Goal: Use online tool/utility: Utilize a website feature to perform a specific function

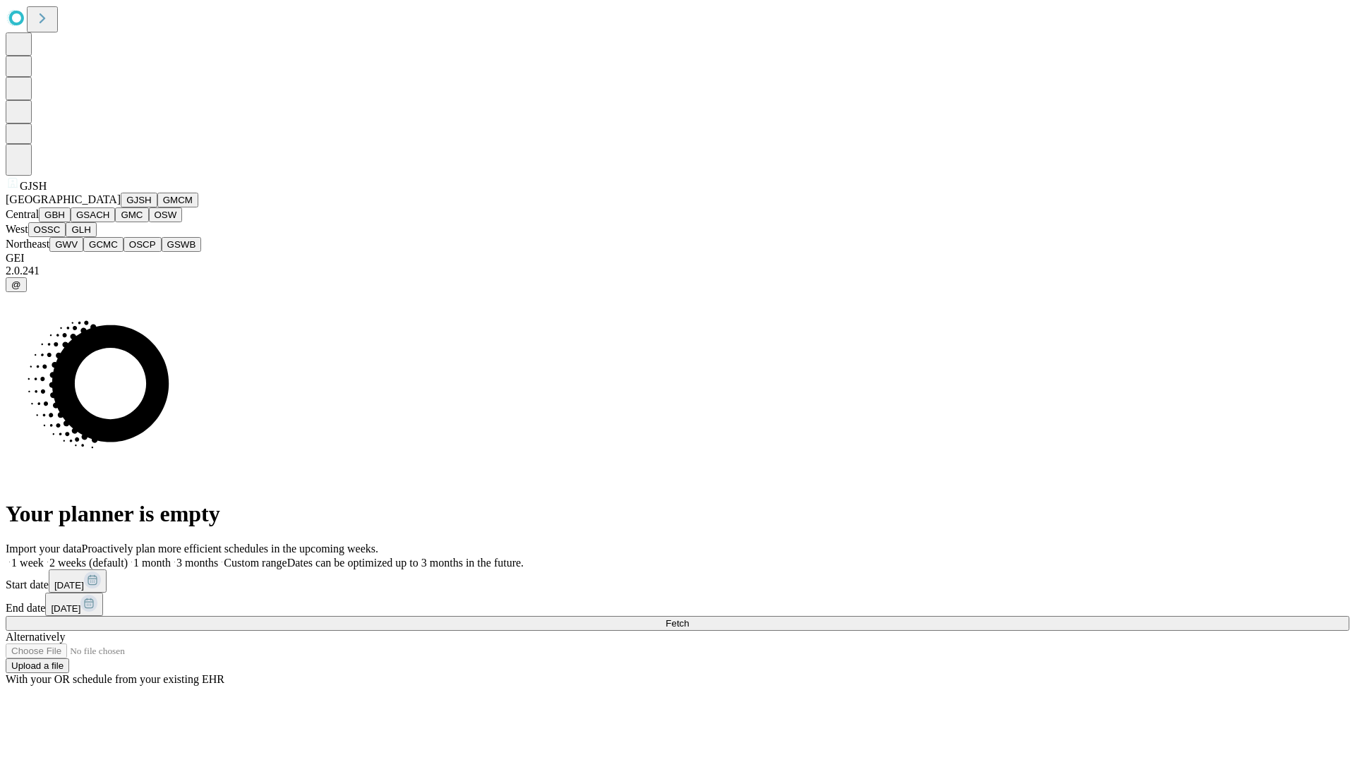
click at [121, 208] on button "GJSH" at bounding box center [139, 200] width 37 height 15
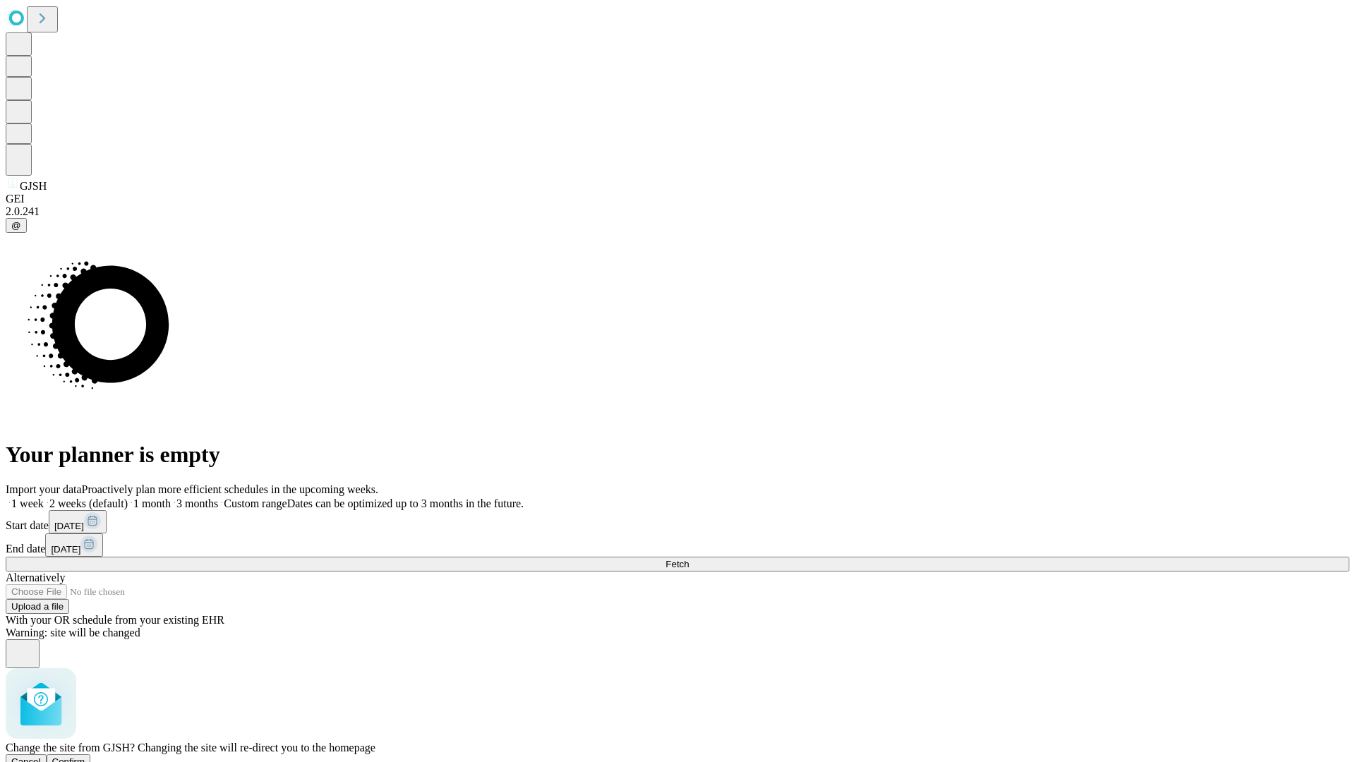
click at [85, 757] on span "Confirm" at bounding box center [68, 762] width 33 height 11
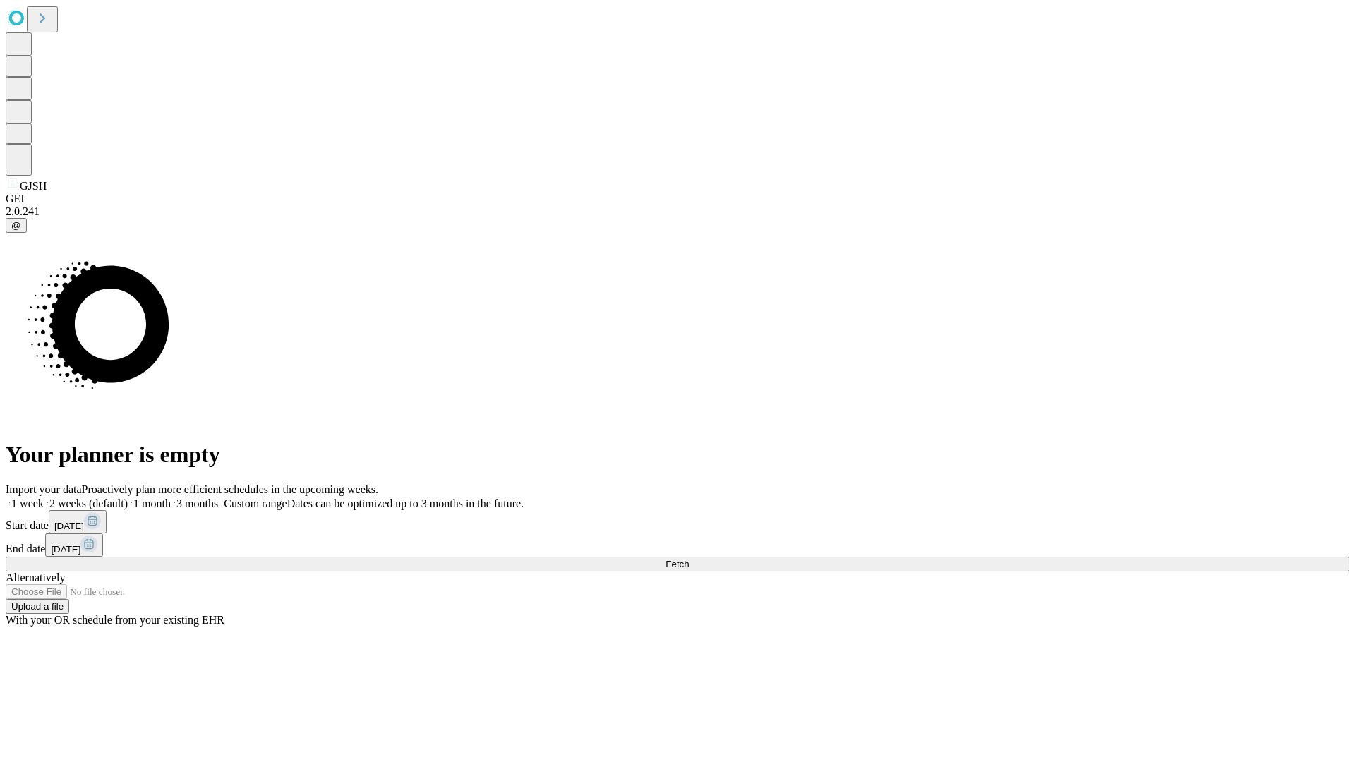
click at [171, 498] on label "1 month" at bounding box center [149, 504] width 43 height 12
click at [689, 559] on span "Fetch" at bounding box center [677, 564] width 23 height 11
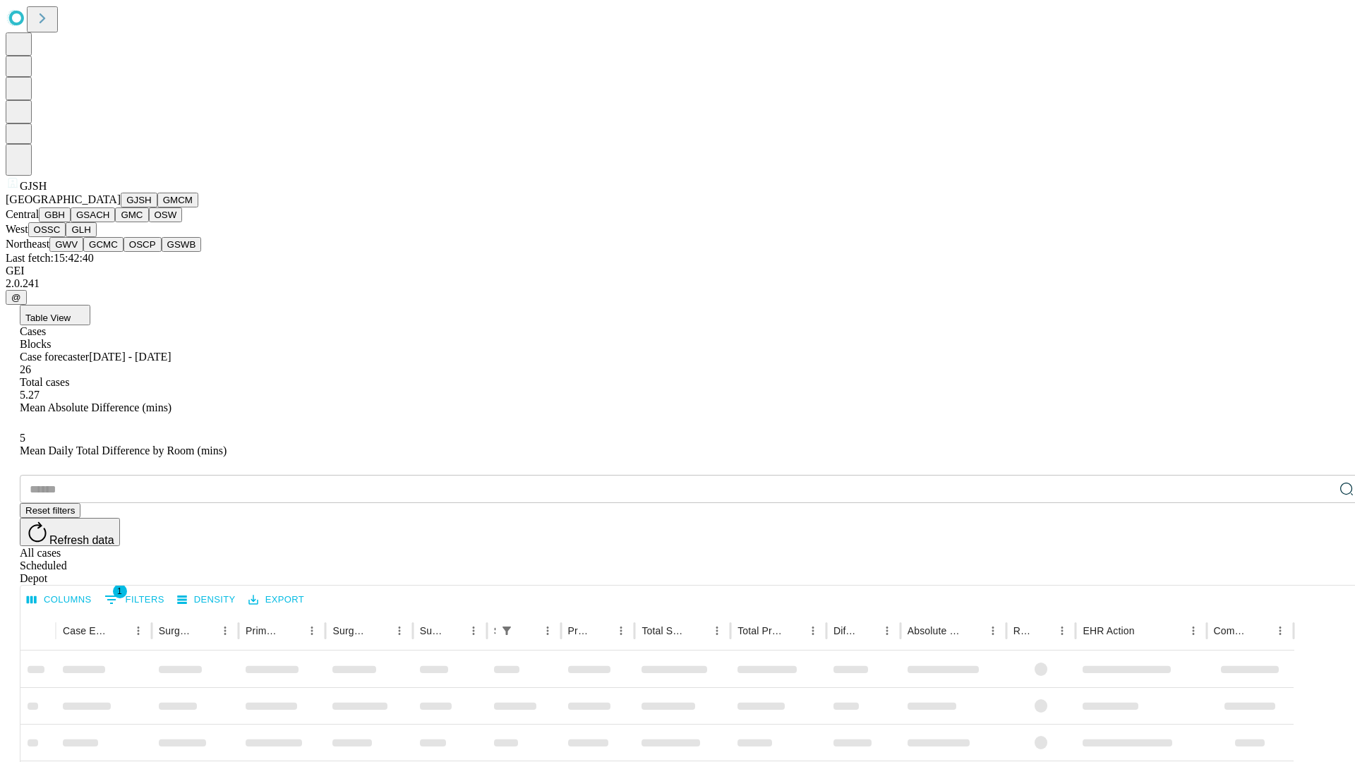
click at [157, 208] on button "GMCM" at bounding box center [177, 200] width 41 height 15
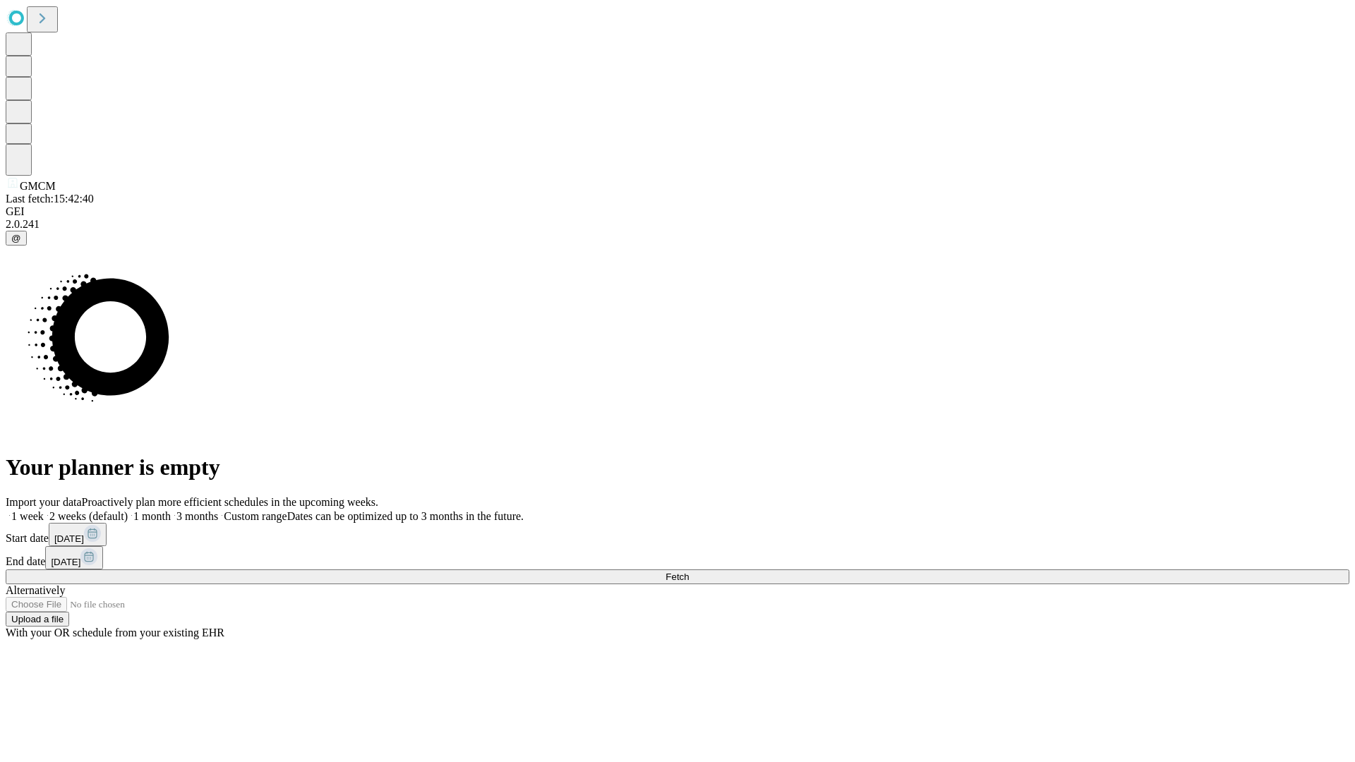
click at [171, 510] on label "1 month" at bounding box center [149, 516] width 43 height 12
click at [689, 572] on span "Fetch" at bounding box center [677, 577] width 23 height 11
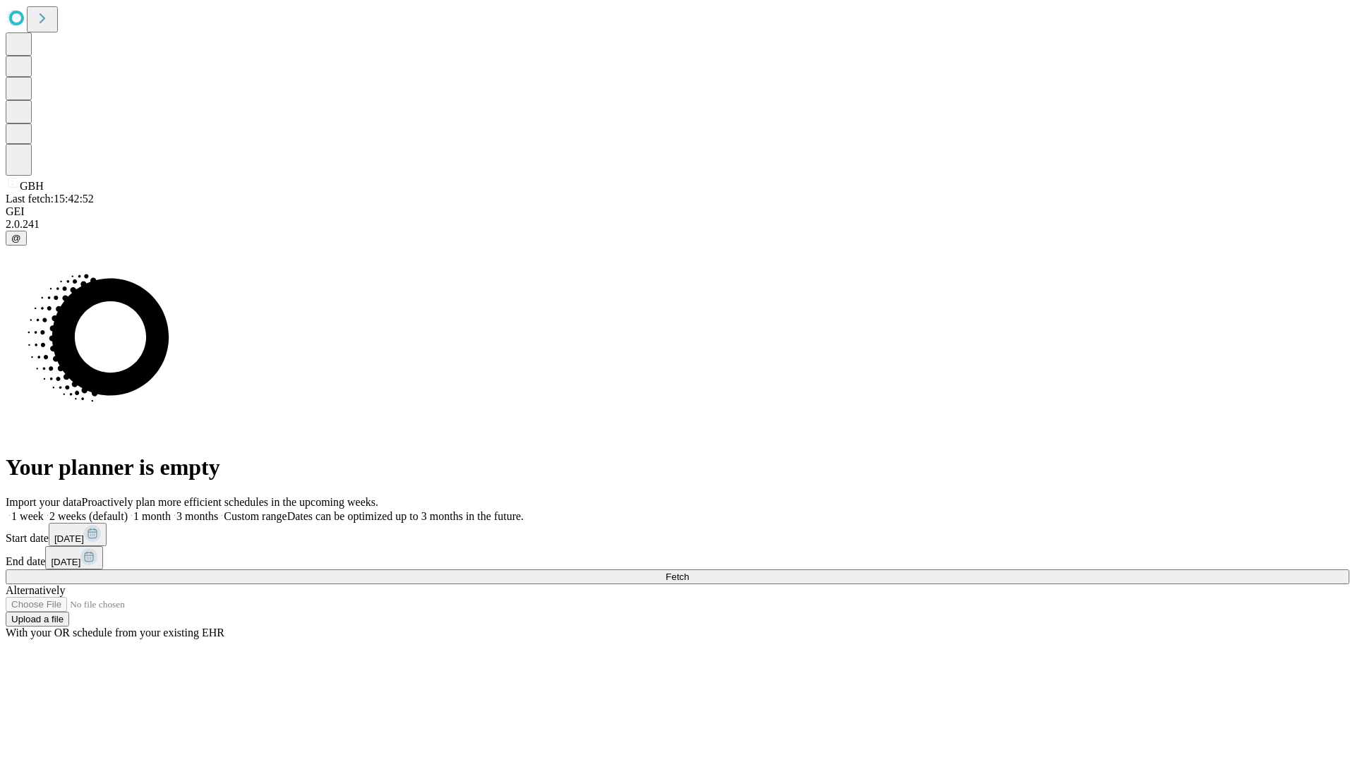
click at [171, 510] on label "1 month" at bounding box center [149, 516] width 43 height 12
click at [689, 572] on span "Fetch" at bounding box center [677, 577] width 23 height 11
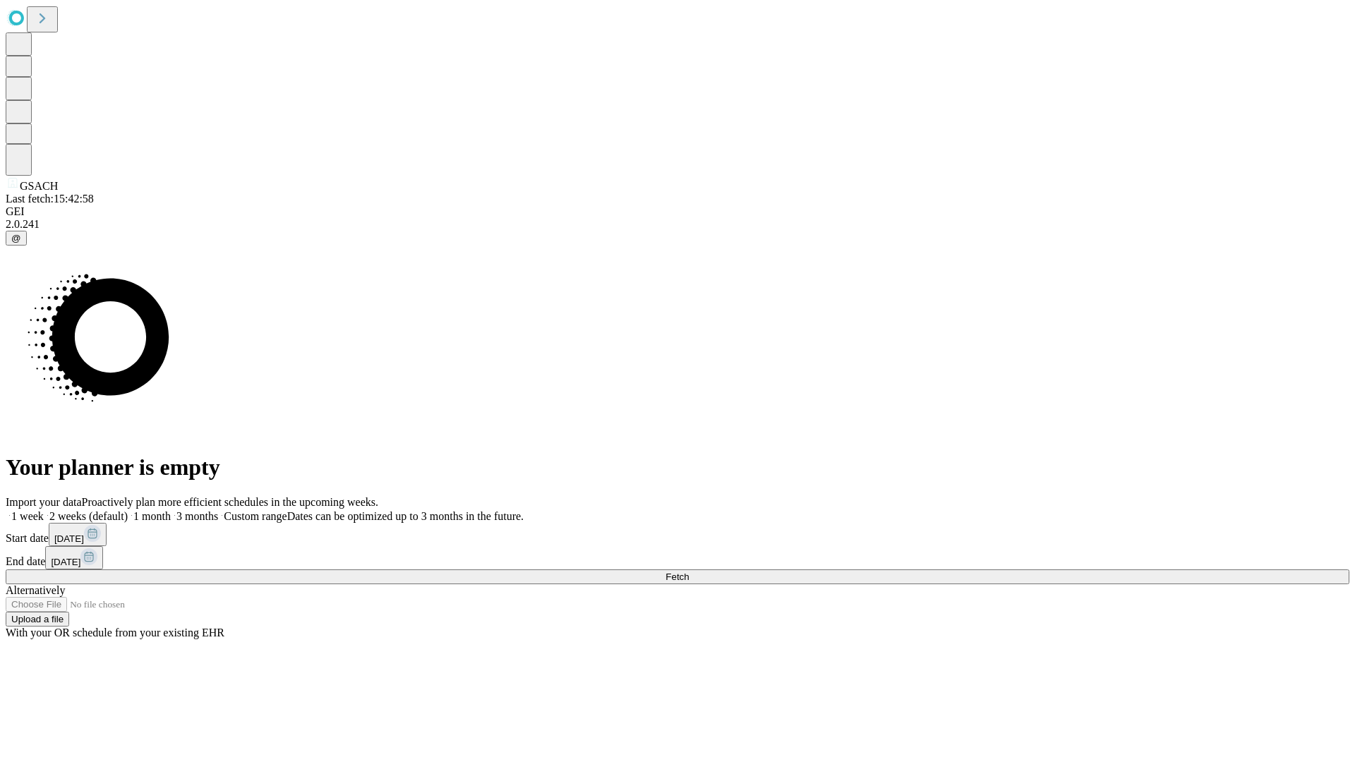
click at [171, 510] on label "1 month" at bounding box center [149, 516] width 43 height 12
click at [689, 572] on span "Fetch" at bounding box center [677, 577] width 23 height 11
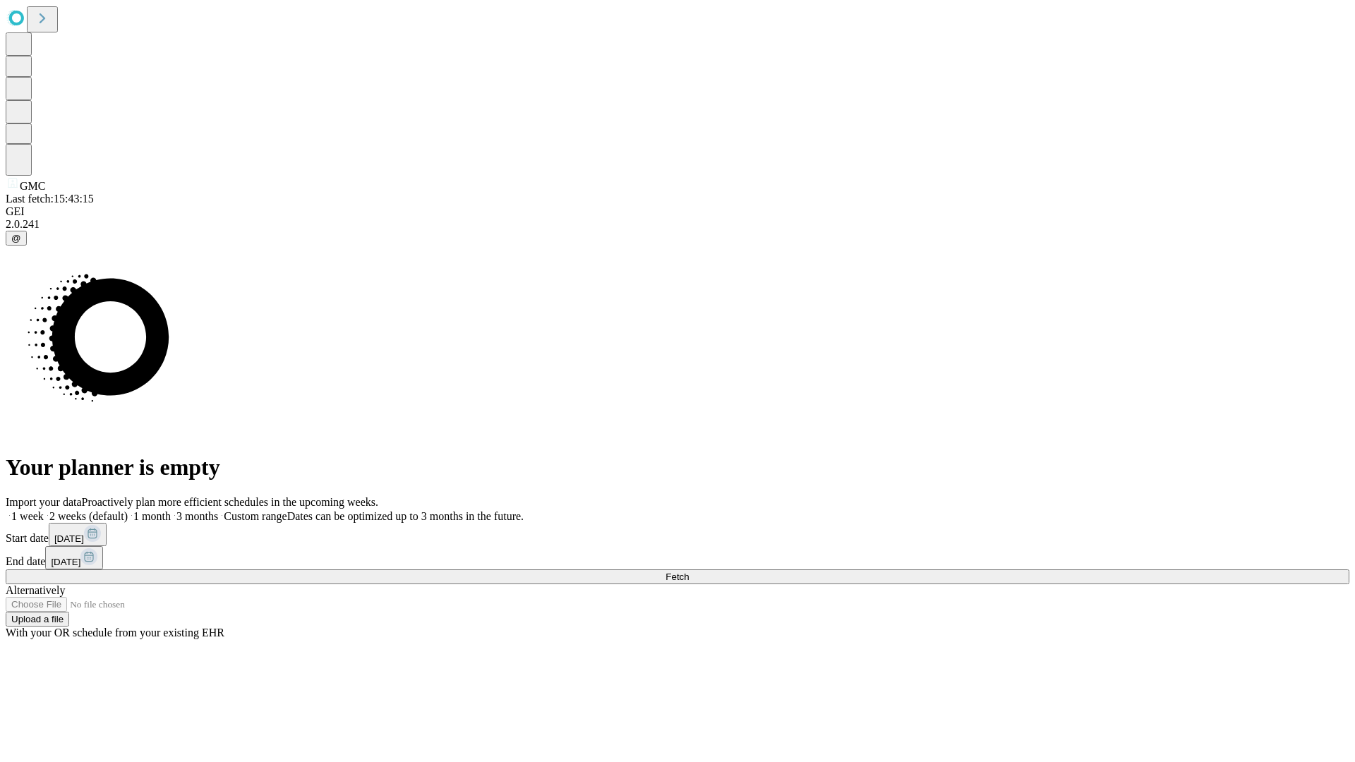
click at [171, 510] on label "1 month" at bounding box center [149, 516] width 43 height 12
click at [689, 572] on span "Fetch" at bounding box center [677, 577] width 23 height 11
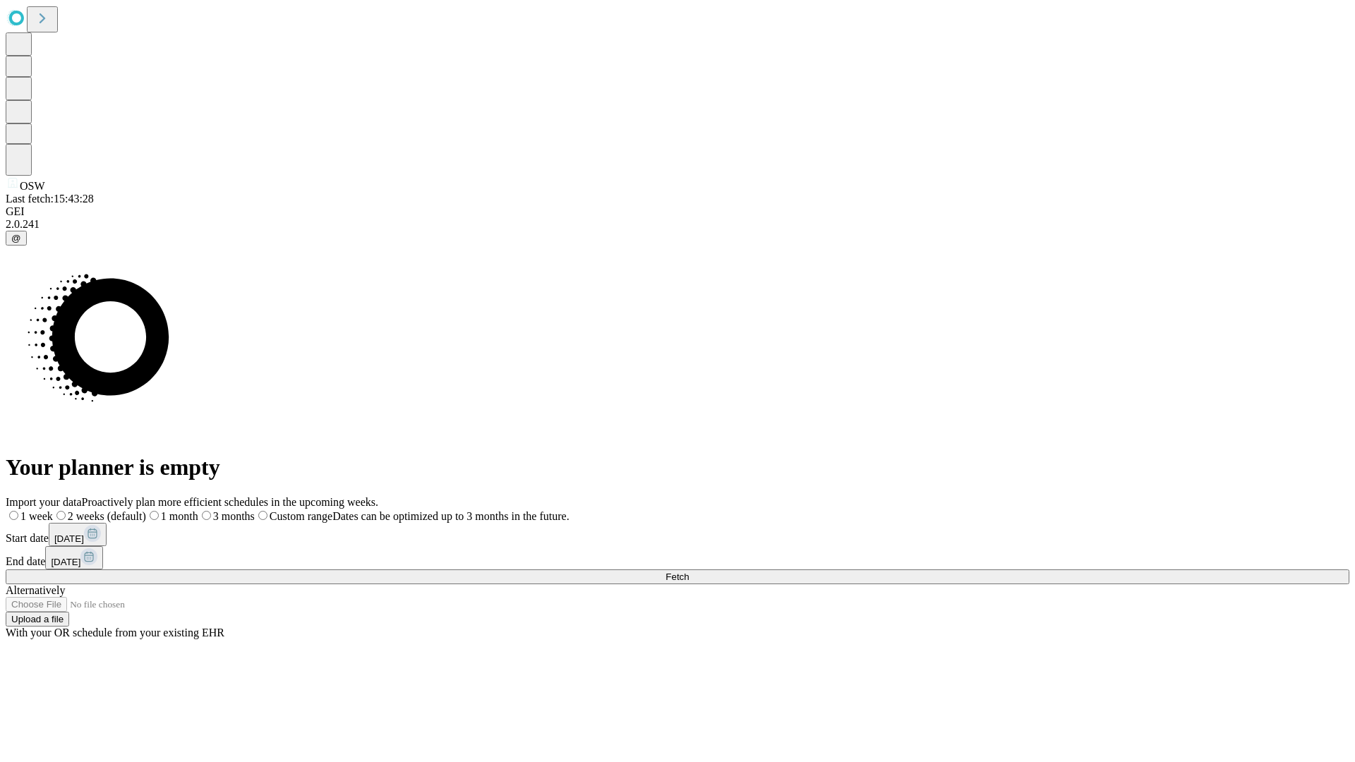
click at [198, 510] on label "1 month" at bounding box center [172, 516] width 52 height 12
click at [689, 572] on span "Fetch" at bounding box center [677, 577] width 23 height 11
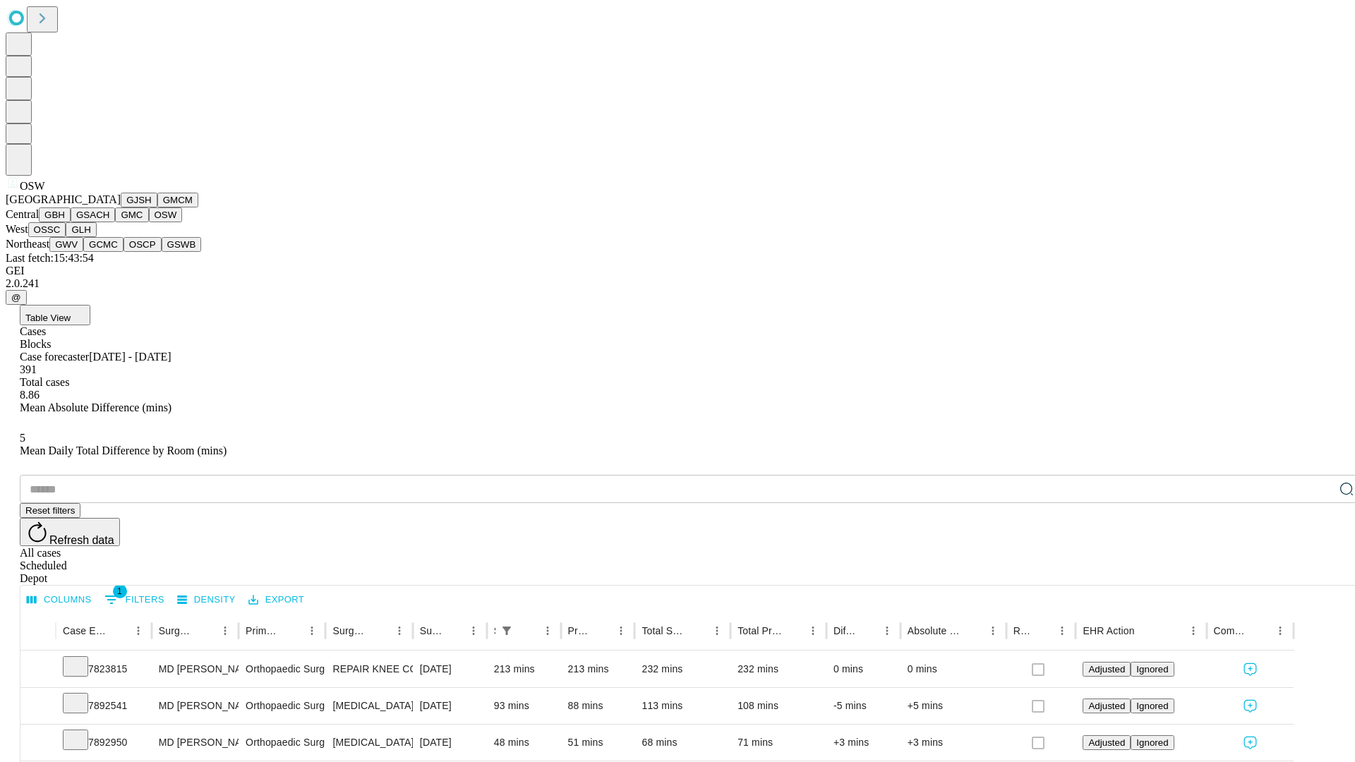
click at [66, 237] on button "OSSC" at bounding box center [47, 229] width 38 height 15
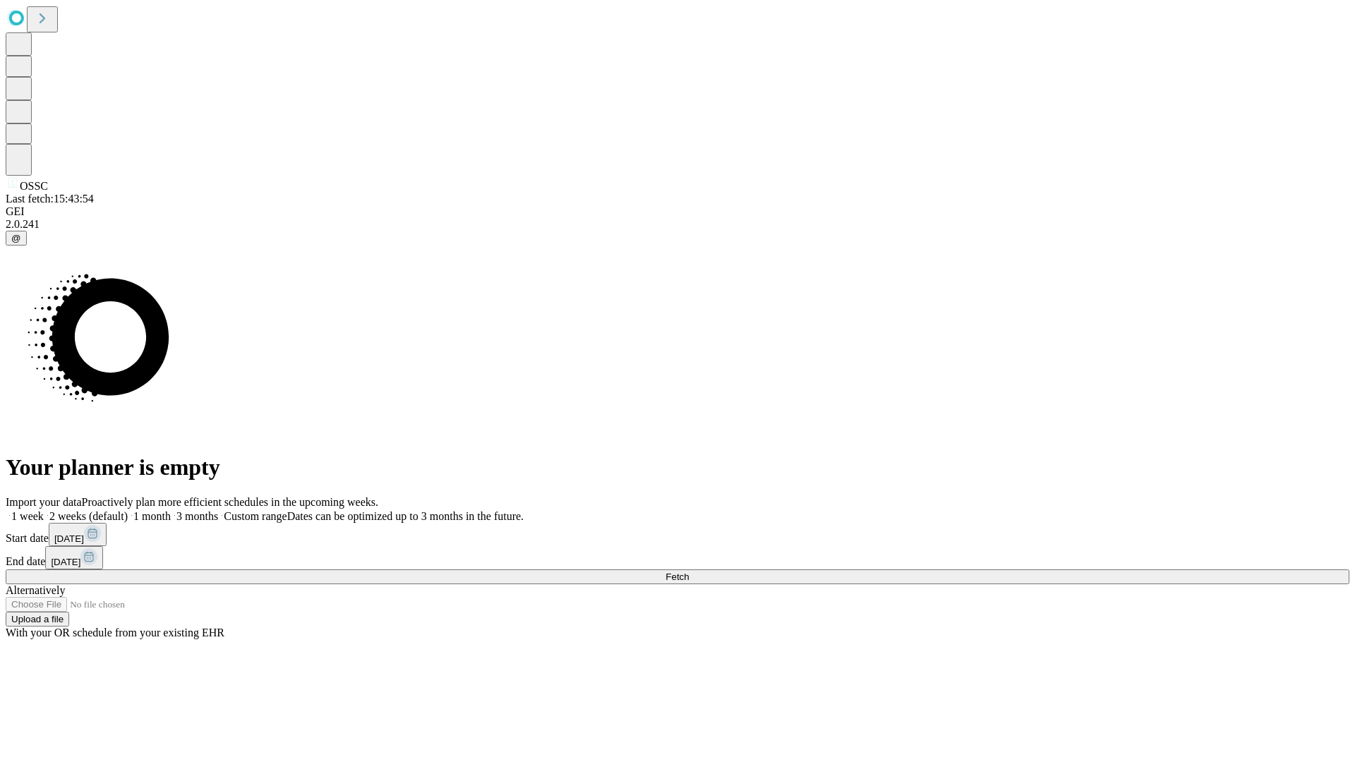
click at [171, 510] on label "1 month" at bounding box center [149, 516] width 43 height 12
click at [689, 572] on span "Fetch" at bounding box center [677, 577] width 23 height 11
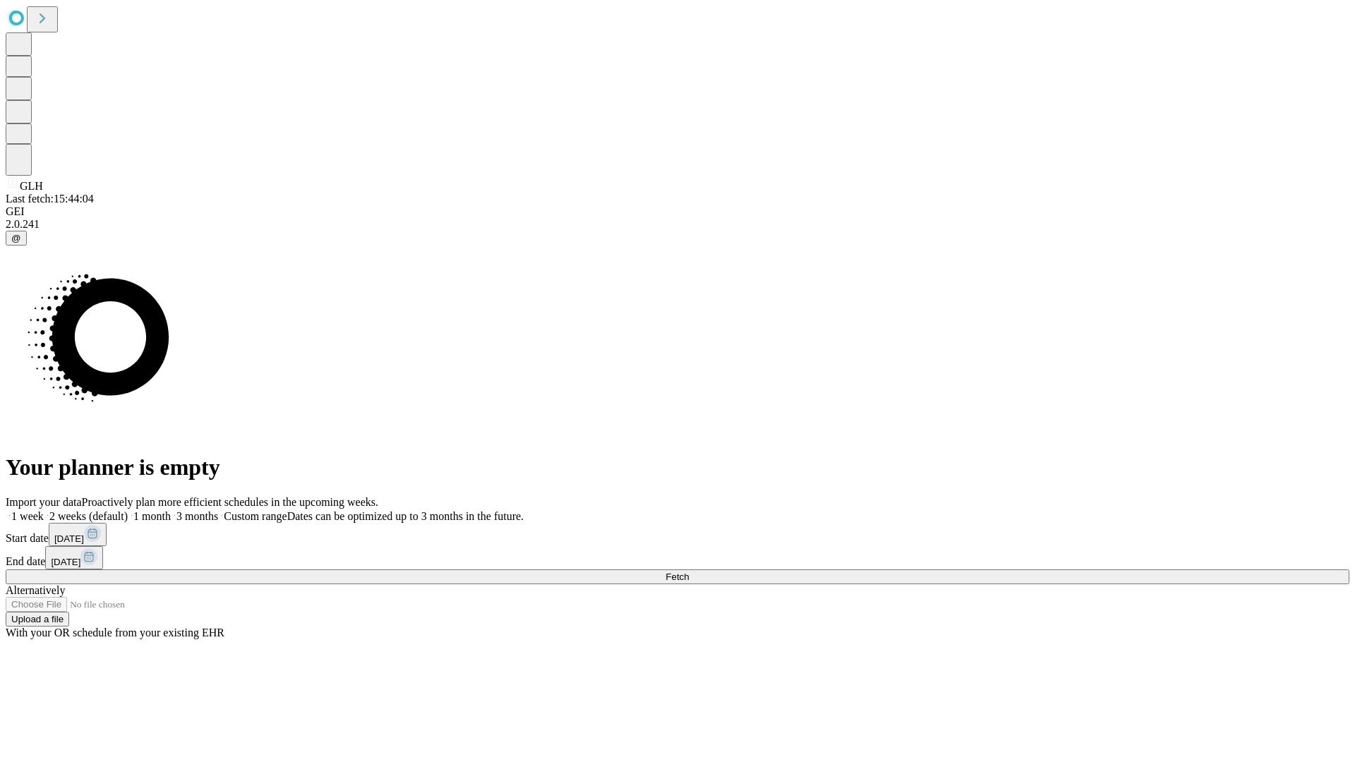
click at [689, 572] on span "Fetch" at bounding box center [677, 577] width 23 height 11
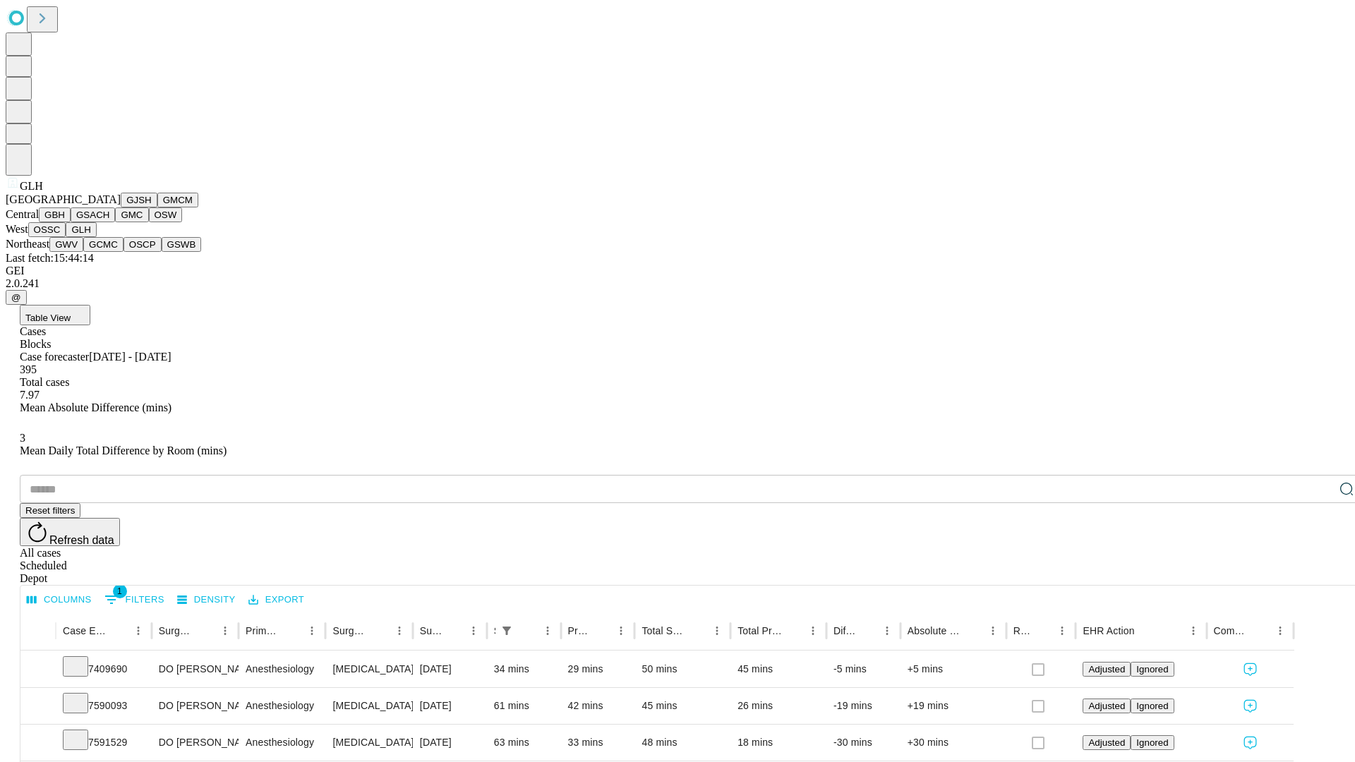
click at [83, 252] on button "GWV" at bounding box center [66, 244] width 34 height 15
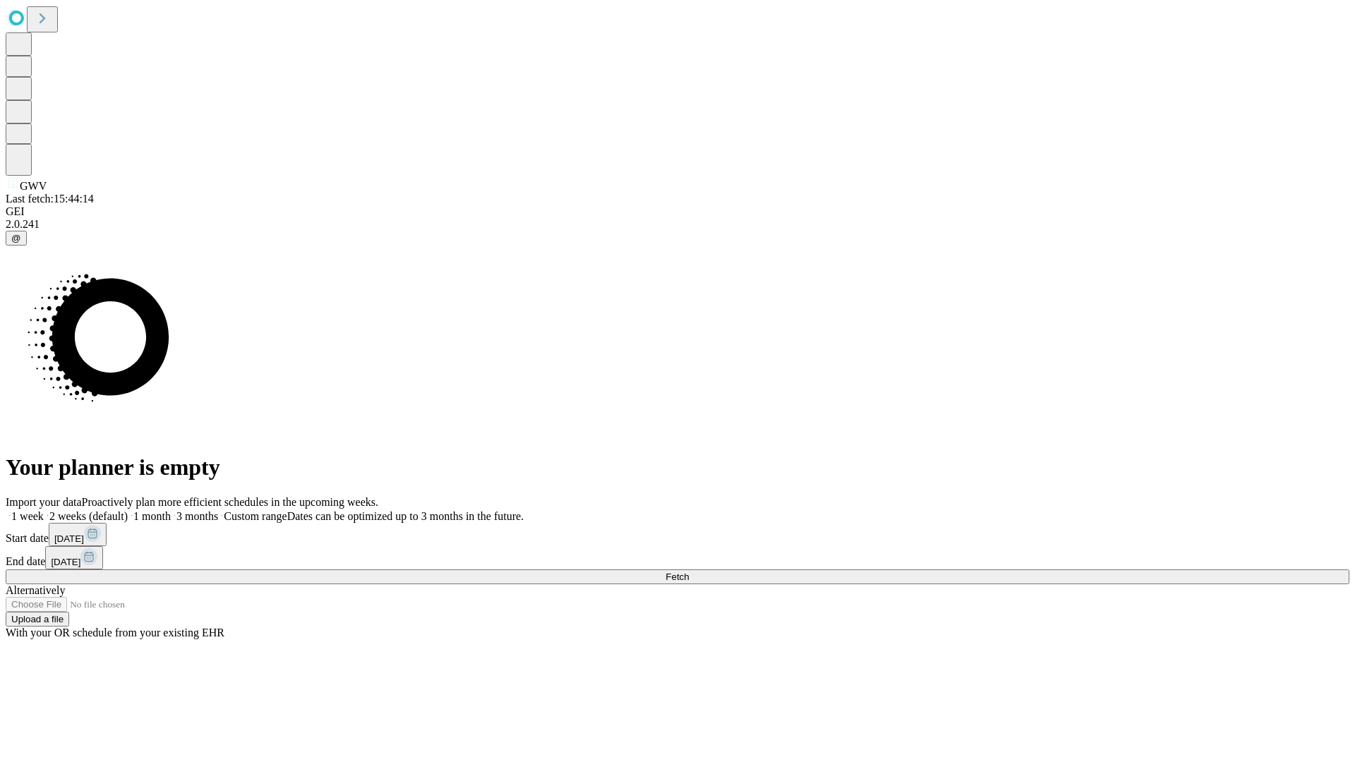
click at [171, 510] on label "1 month" at bounding box center [149, 516] width 43 height 12
click at [689, 572] on span "Fetch" at bounding box center [677, 577] width 23 height 11
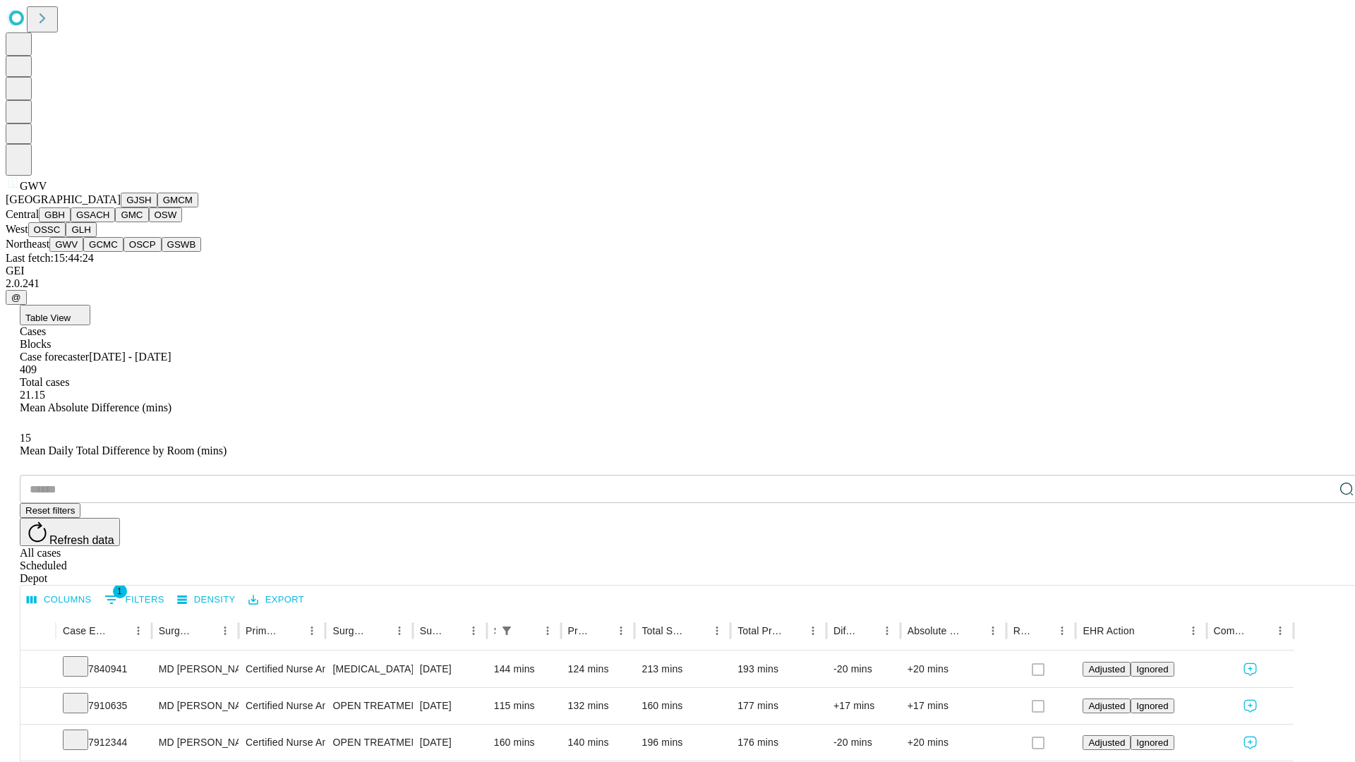
click at [109, 252] on button "GCMC" at bounding box center [103, 244] width 40 height 15
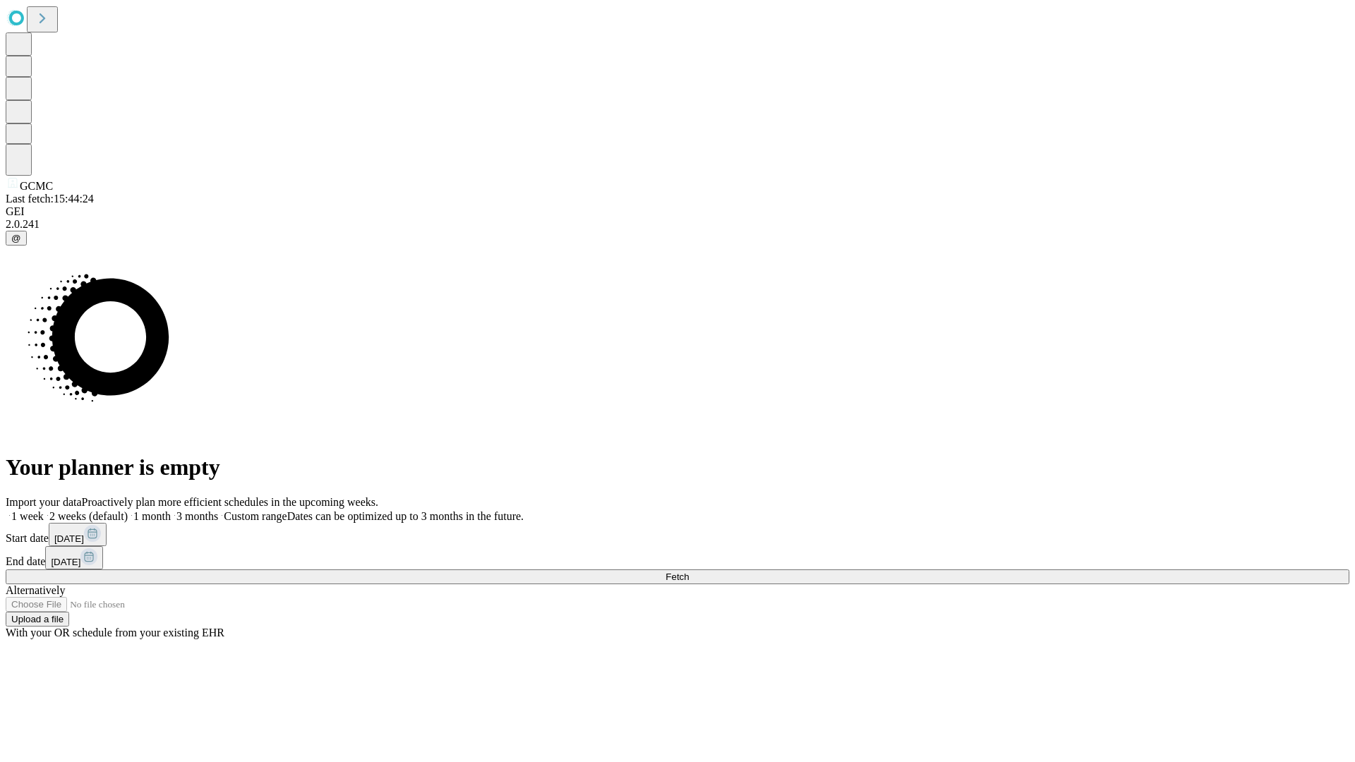
click at [689, 572] on span "Fetch" at bounding box center [677, 577] width 23 height 11
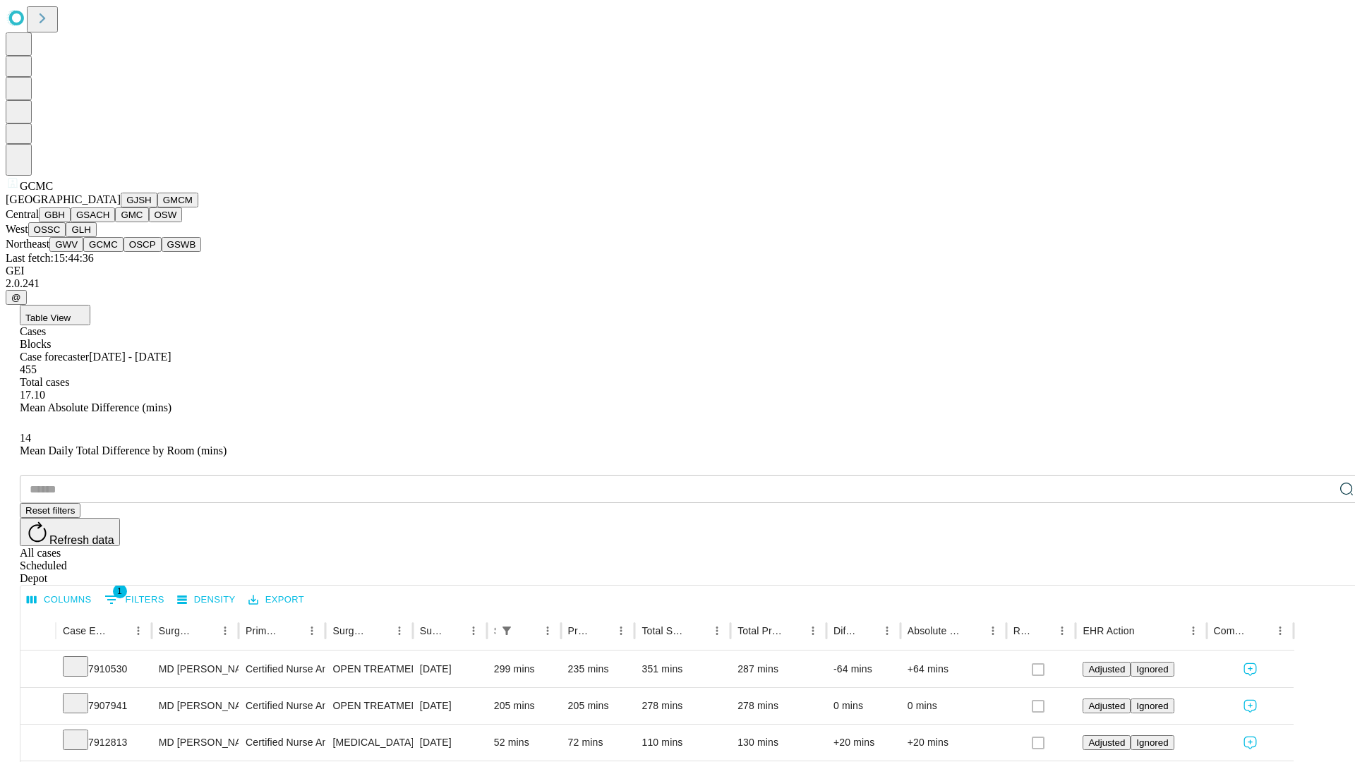
click at [124, 252] on button "OSCP" at bounding box center [143, 244] width 38 height 15
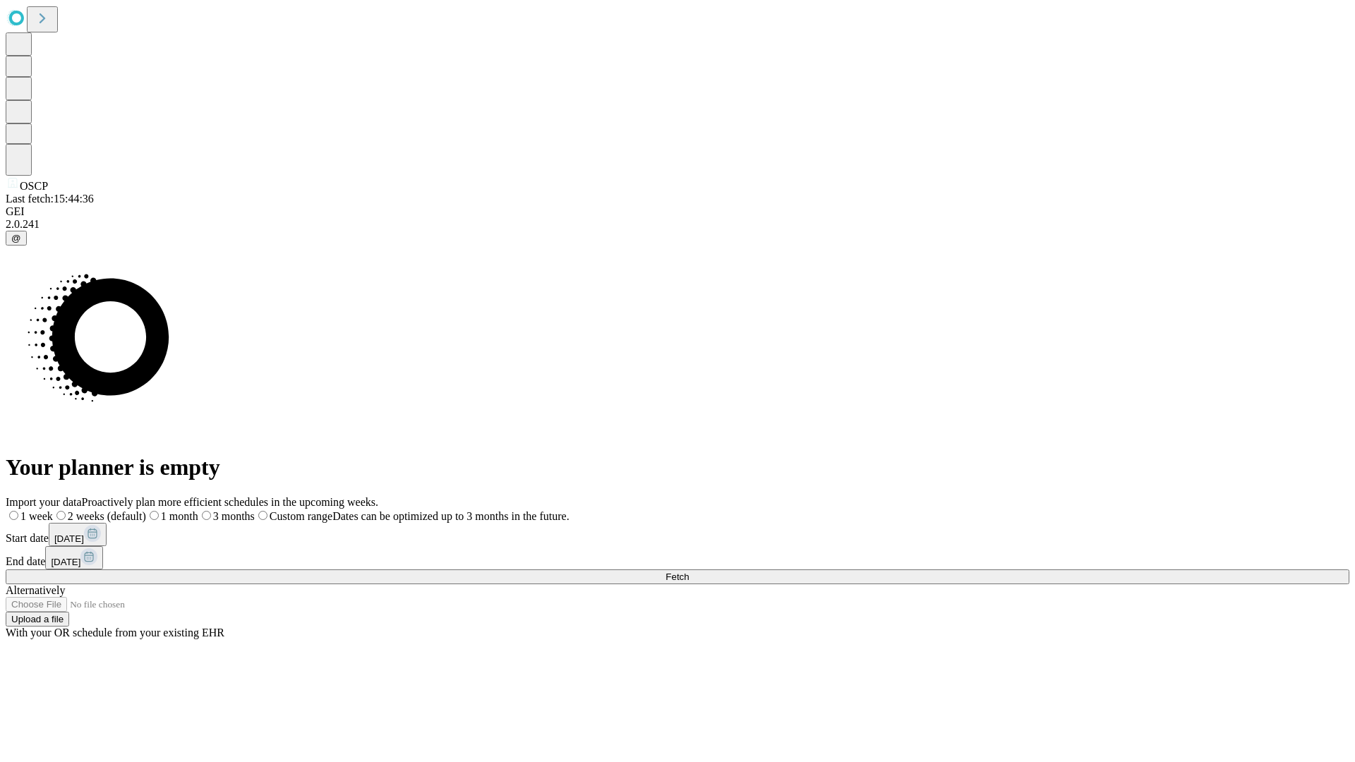
click at [198, 510] on label "1 month" at bounding box center [172, 516] width 52 height 12
click at [689, 572] on span "Fetch" at bounding box center [677, 577] width 23 height 11
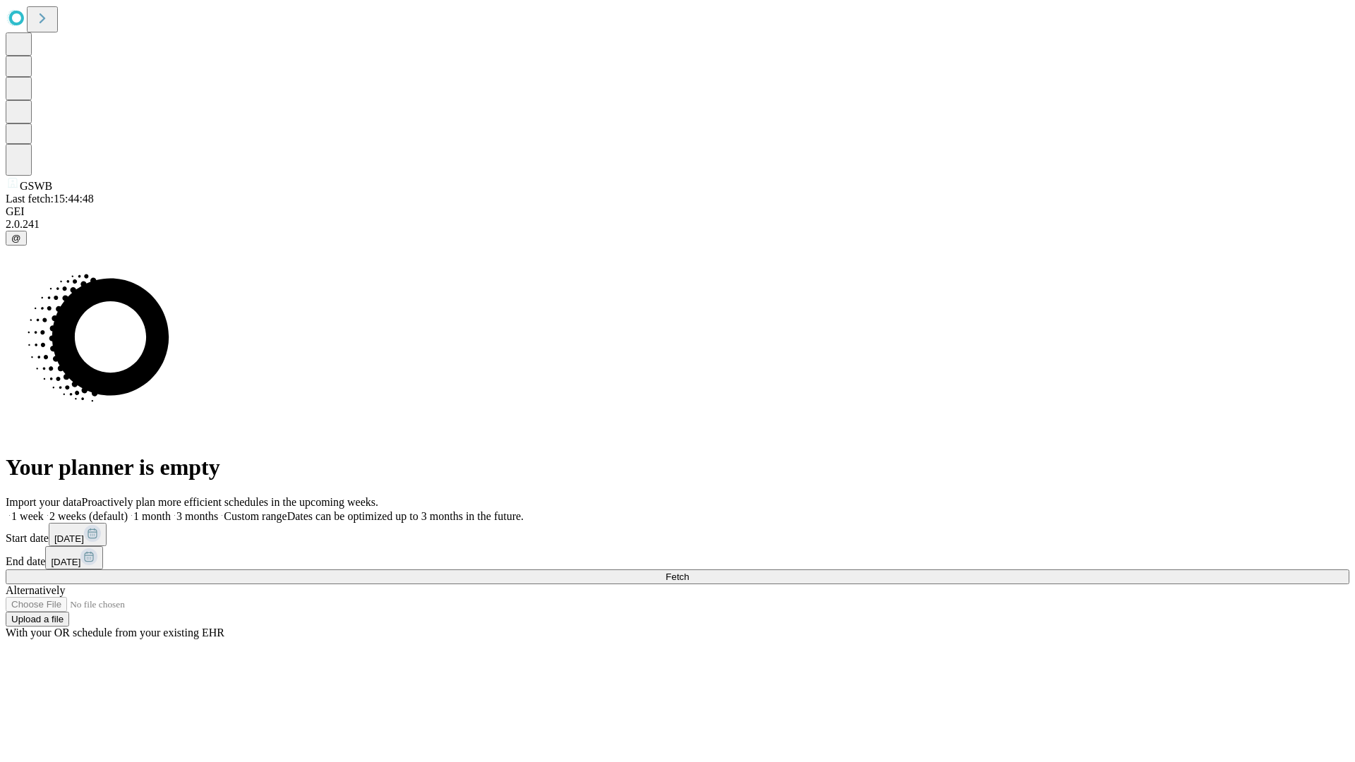
click at [171, 510] on label "1 month" at bounding box center [149, 516] width 43 height 12
click at [689, 572] on span "Fetch" at bounding box center [677, 577] width 23 height 11
